Goal: Task Accomplishment & Management: Use online tool/utility

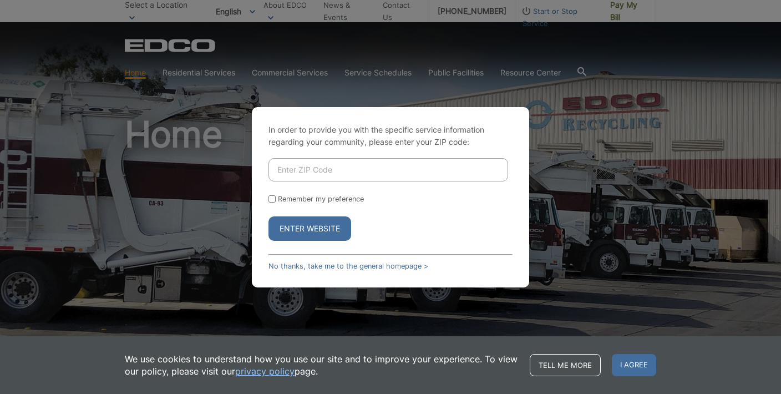
click at [370, 170] on input "Enter ZIP Code" at bounding box center [388, 169] width 240 height 23
type input "92040"
click at [321, 225] on button "Enter Website" at bounding box center [309, 228] width 83 height 24
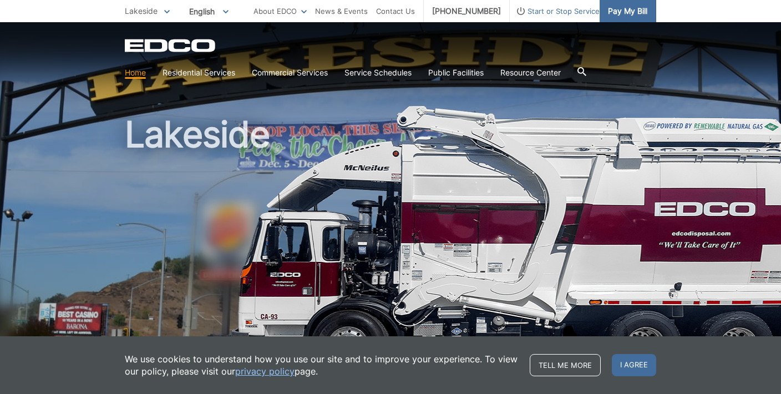
click at [619, 13] on span "Pay My Bill" at bounding box center [627, 11] width 39 height 12
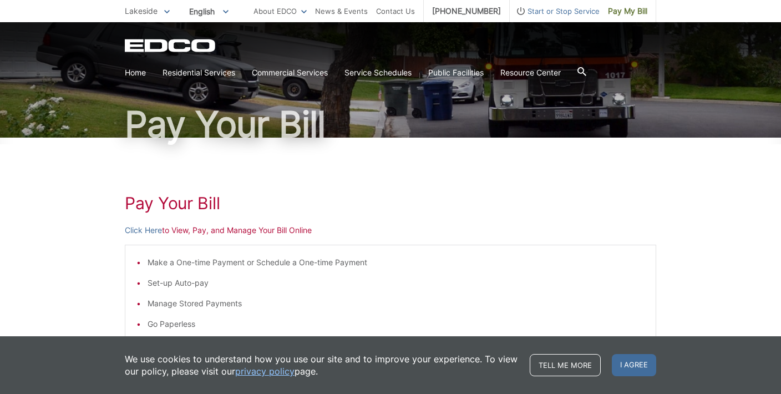
scroll to position [73, 0]
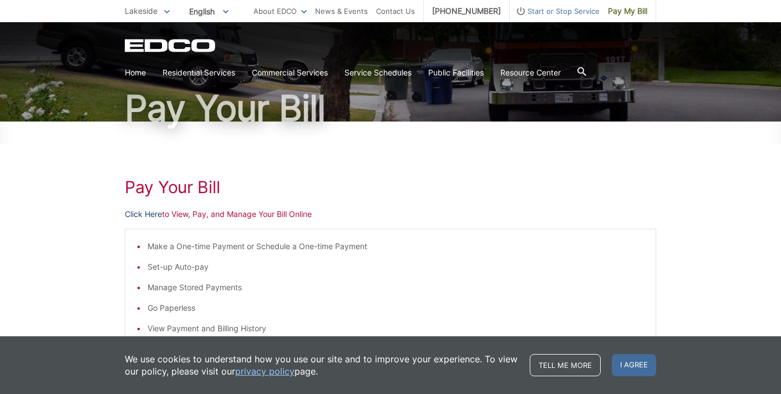
click at [142, 212] on link "Click Here" at bounding box center [143, 214] width 37 height 12
